Goal: Book appointment/travel/reservation

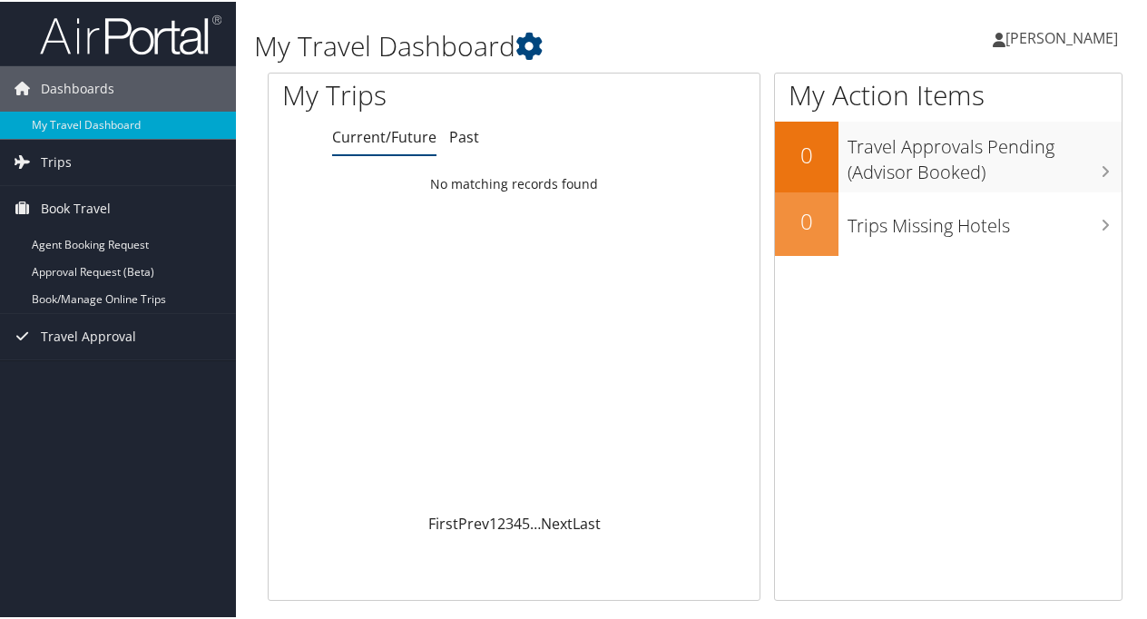
click at [136, 296] on link "Book/Manage Online Trips" at bounding box center [118, 297] width 236 height 27
